Goal: Navigation & Orientation: Find specific page/section

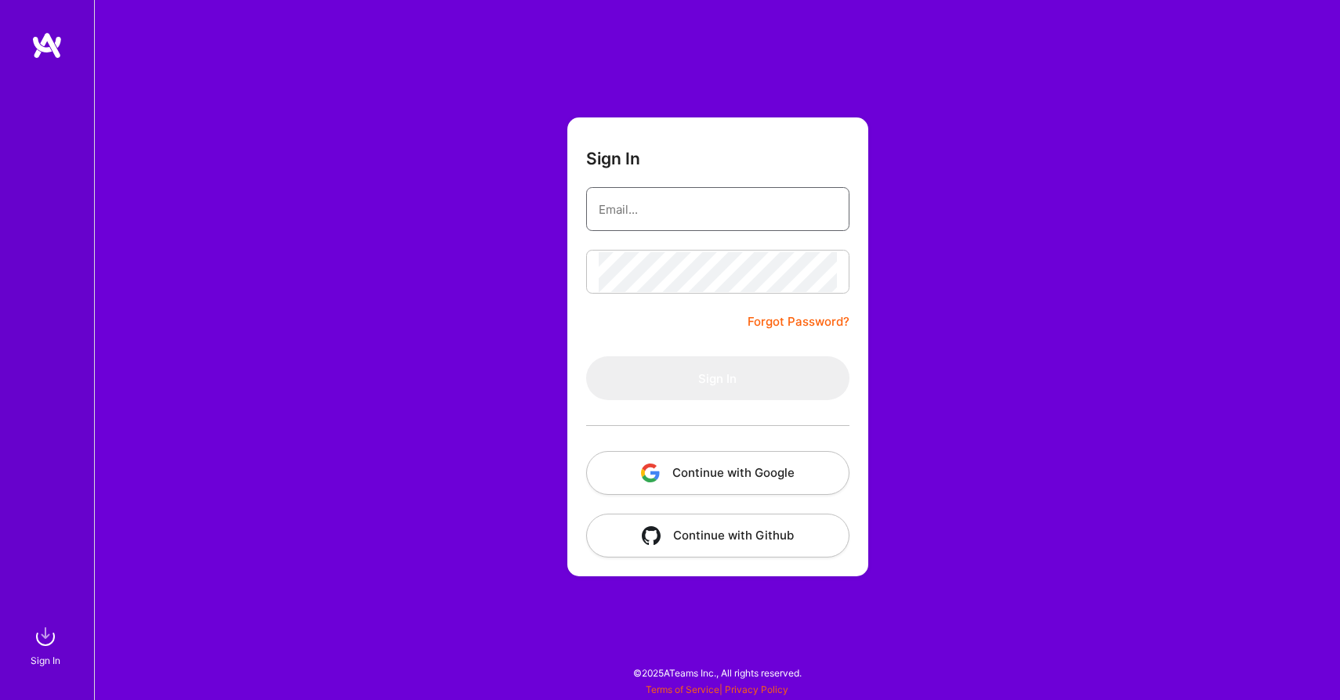
type input "[EMAIL_ADDRESS][DOMAIN_NAME]"
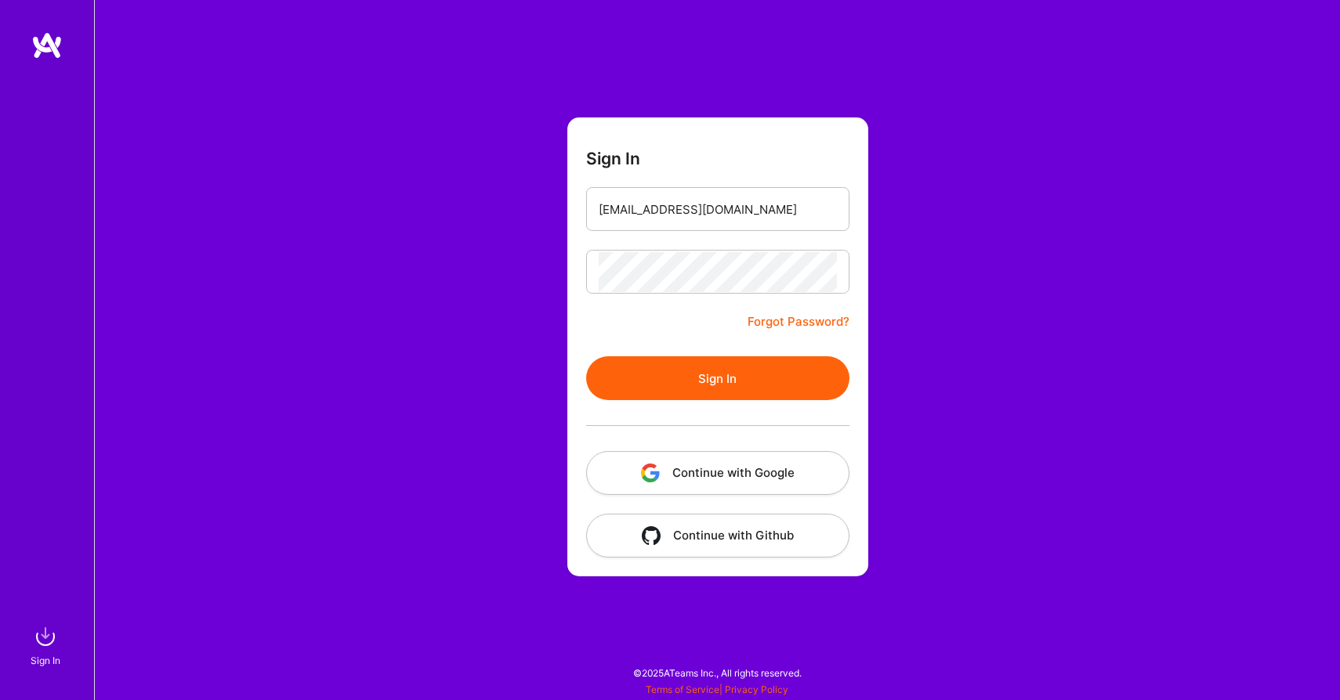
click at [752, 488] on button "Continue with Google" at bounding box center [717, 473] width 263 height 44
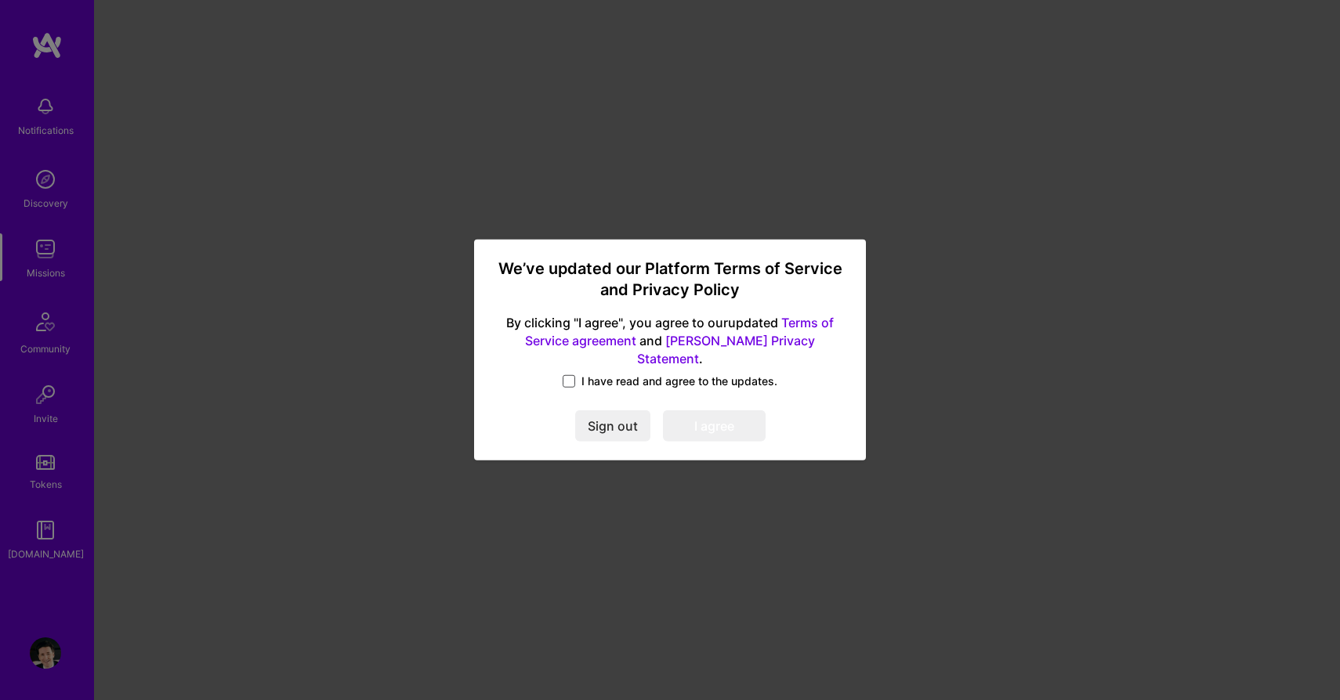
click at [569, 375] on span at bounding box center [569, 381] width 13 height 13
click at [0, 0] on input "I have read and agree to the updates." at bounding box center [0, 0] width 0 height 0
click at [711, 421] on button "I agree" at bounding box center [714, 426] width 103 height 31
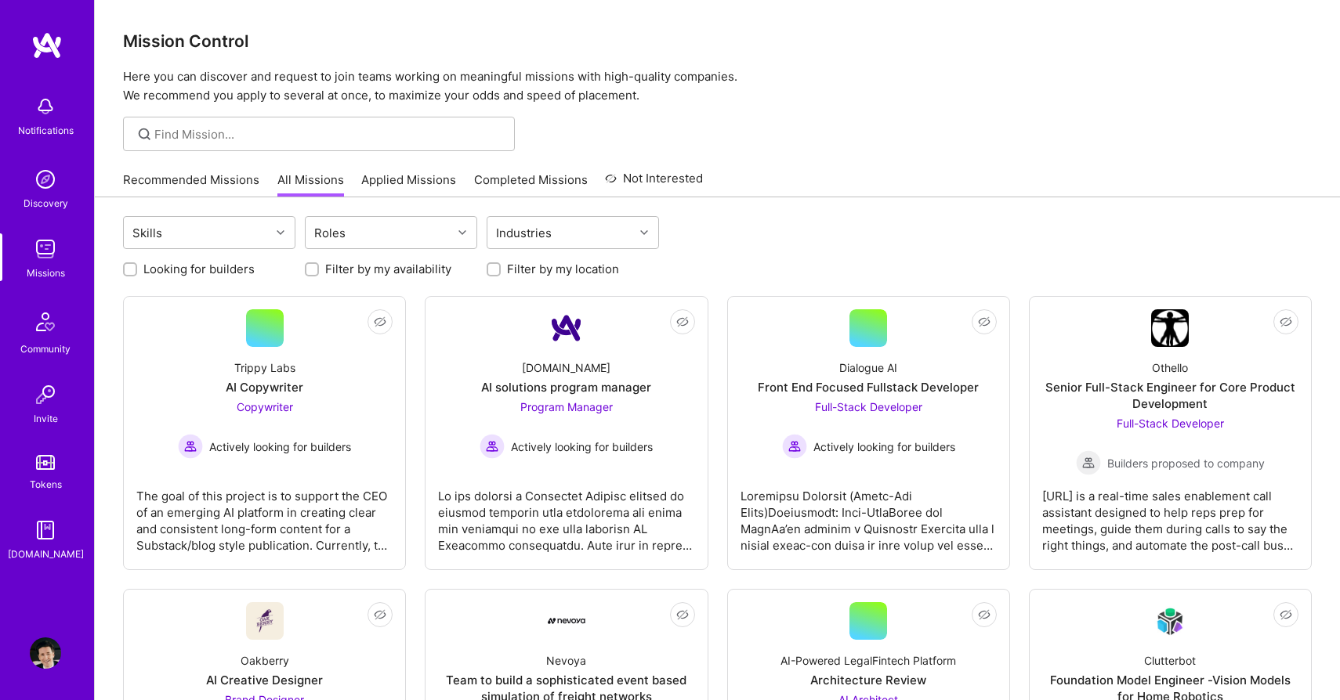
click at [39, 653] on img at bounding box center [45, 653] width 31 height 31
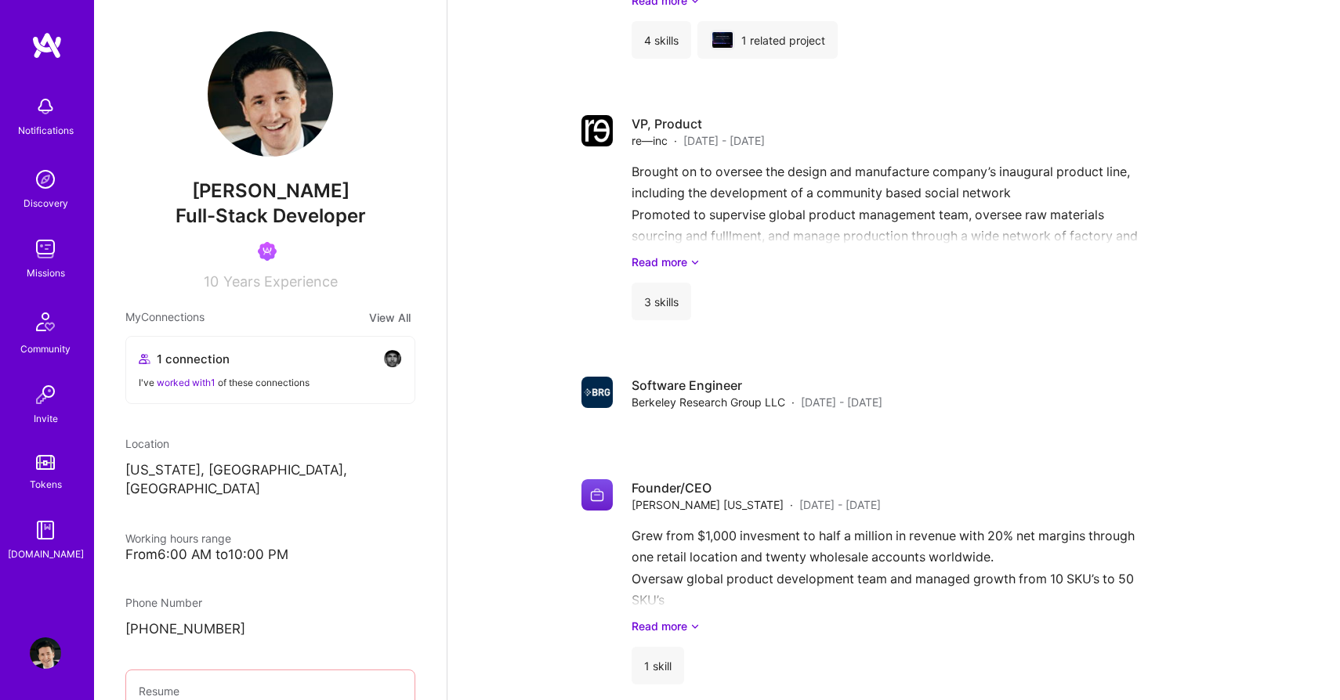
scroll to position [3320, 0]
